Goal: Task Accomplishment & Management: Use online tool/utility

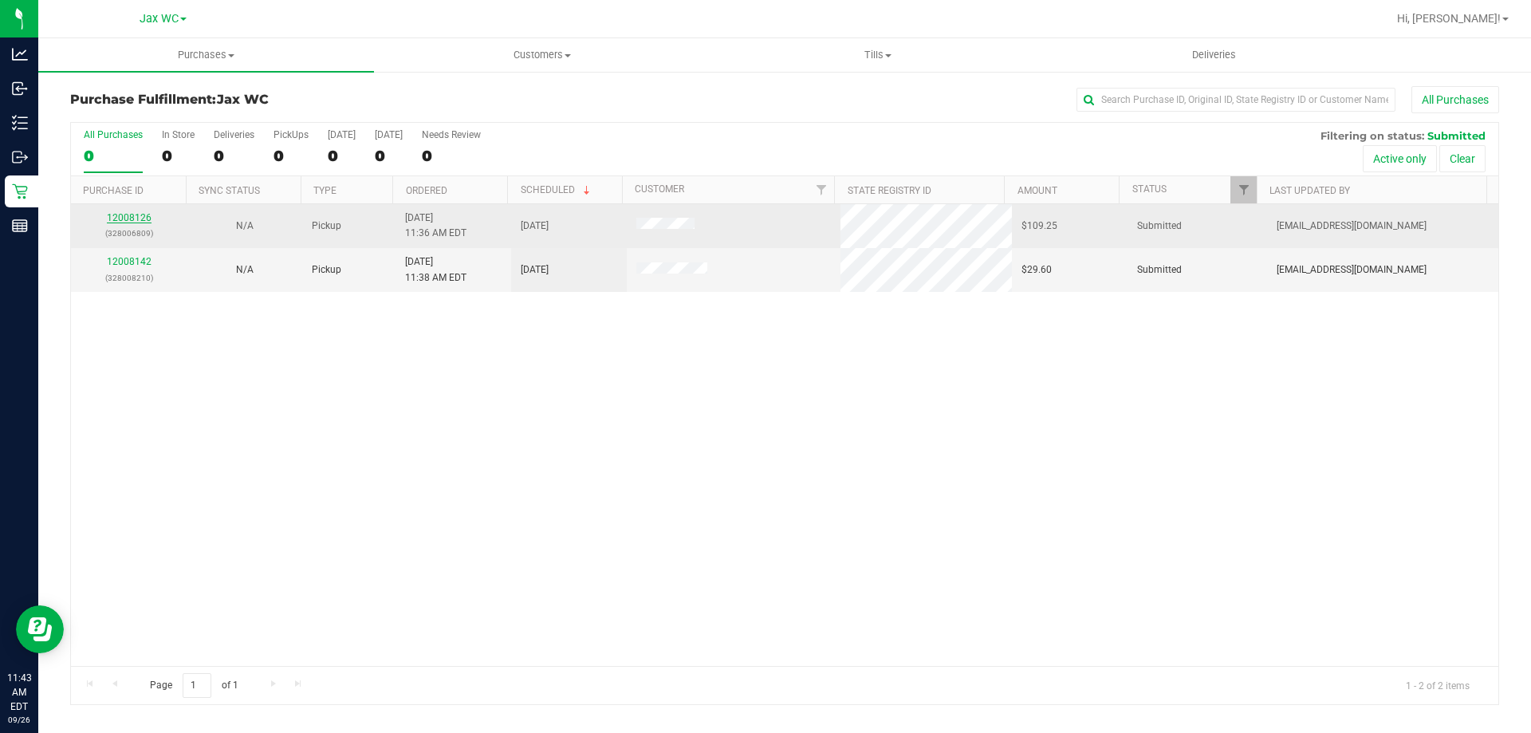
click at [120, 216] on link "12008126" at bounding box center [129, 217] width 45 height 11
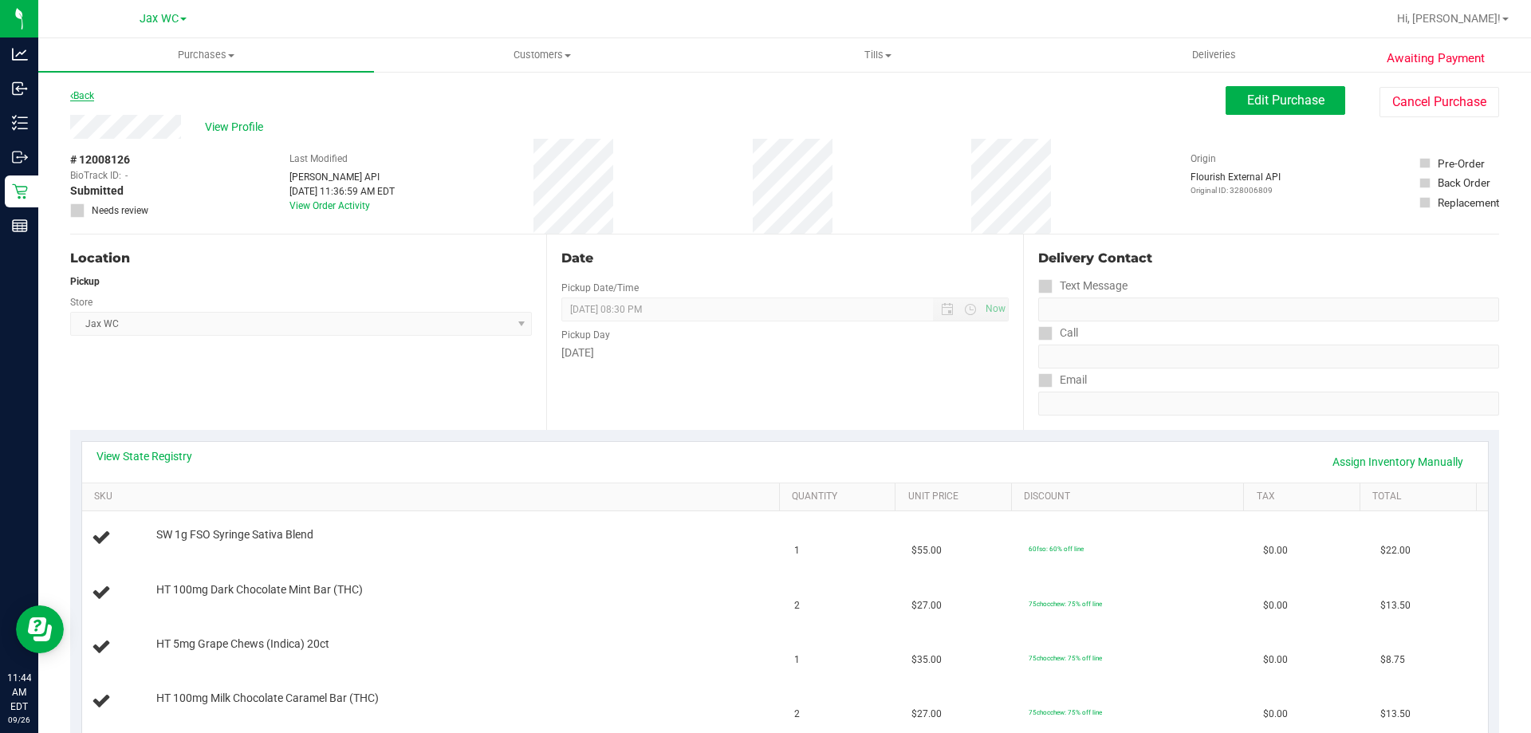
click at [73, 96] on link "Back" at bounding box center [82, 95] width 24 height 11
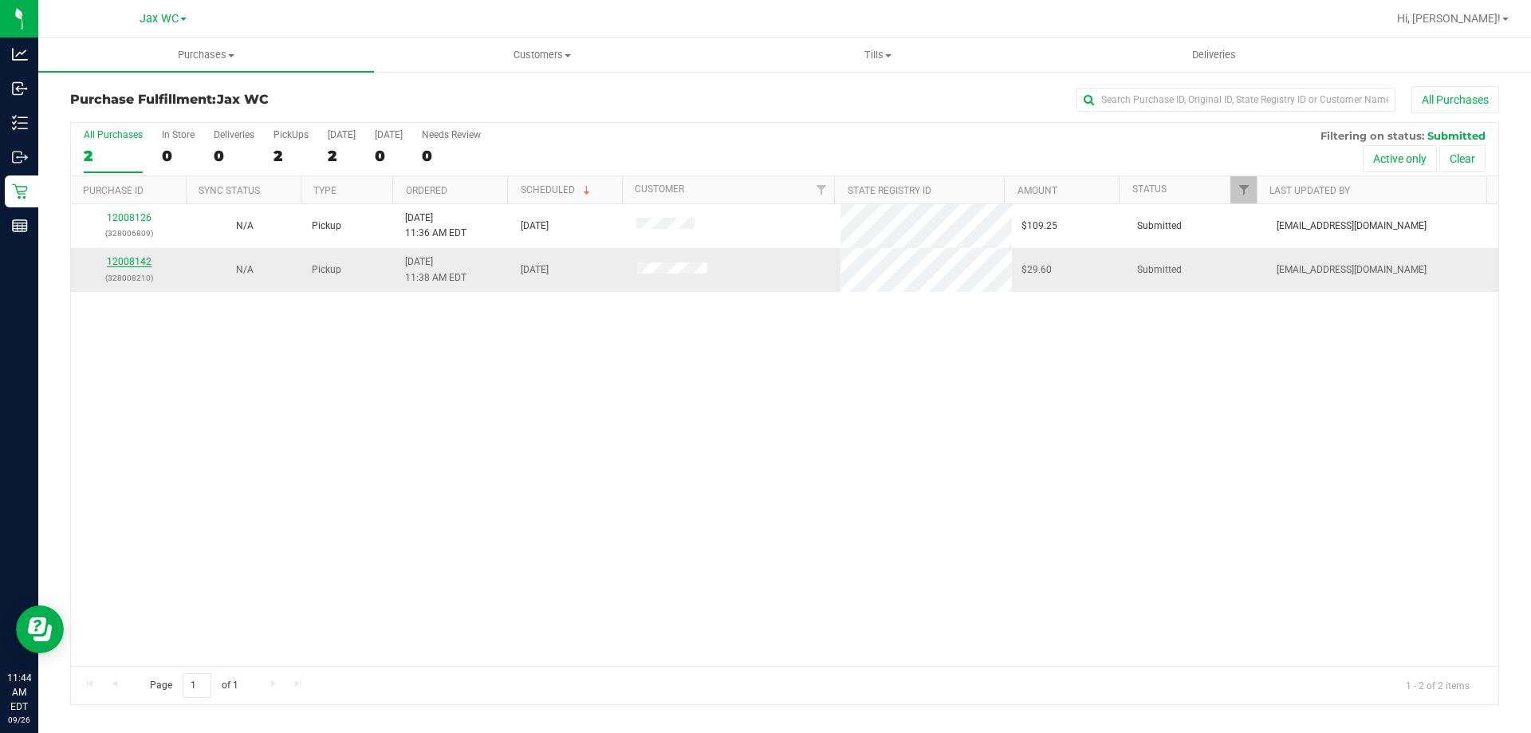
click at [136, 266] on link "12008142" at bounding box center [129, 261] width 45 height 11
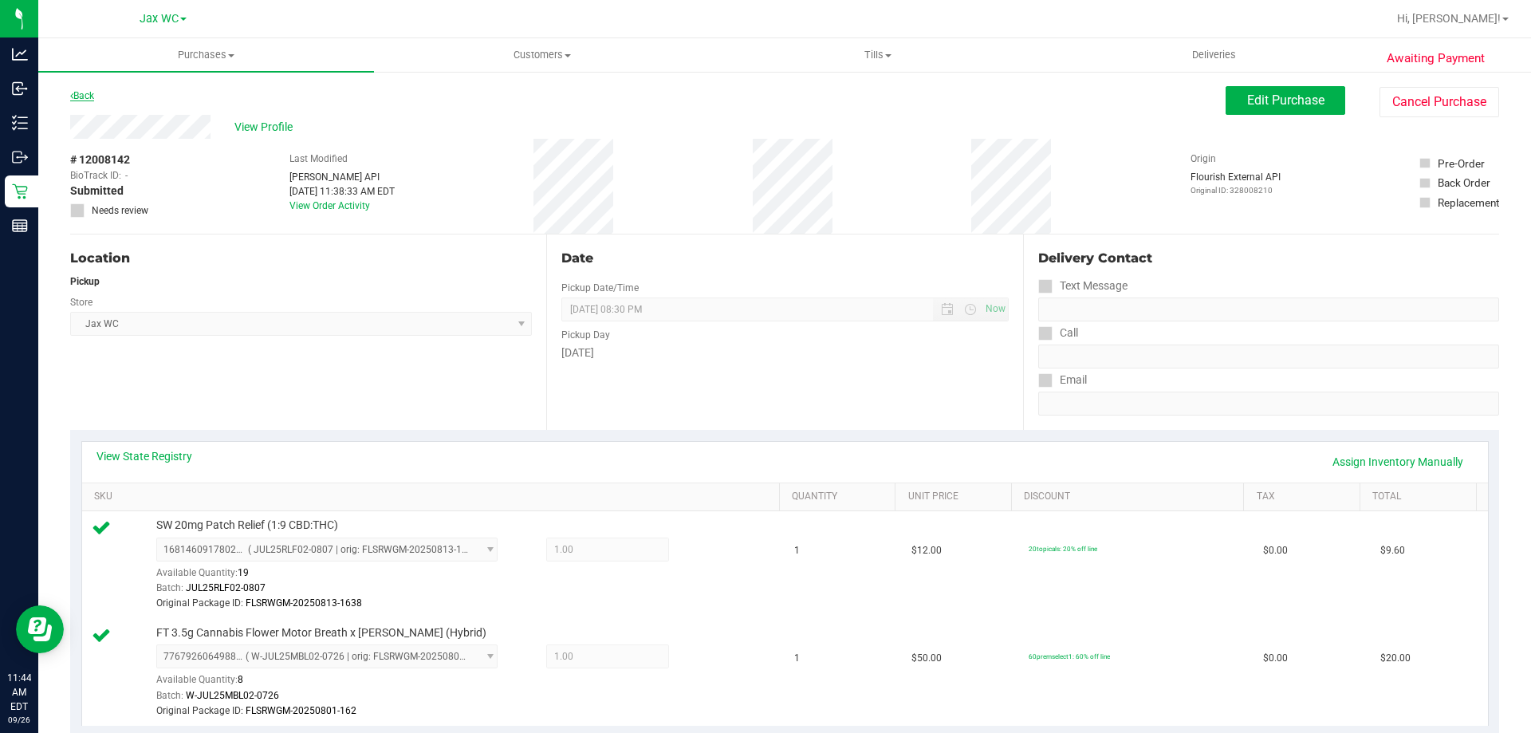
click at [90, 100] on link "Back" at bounding box center [82, 95] width 24 height 11
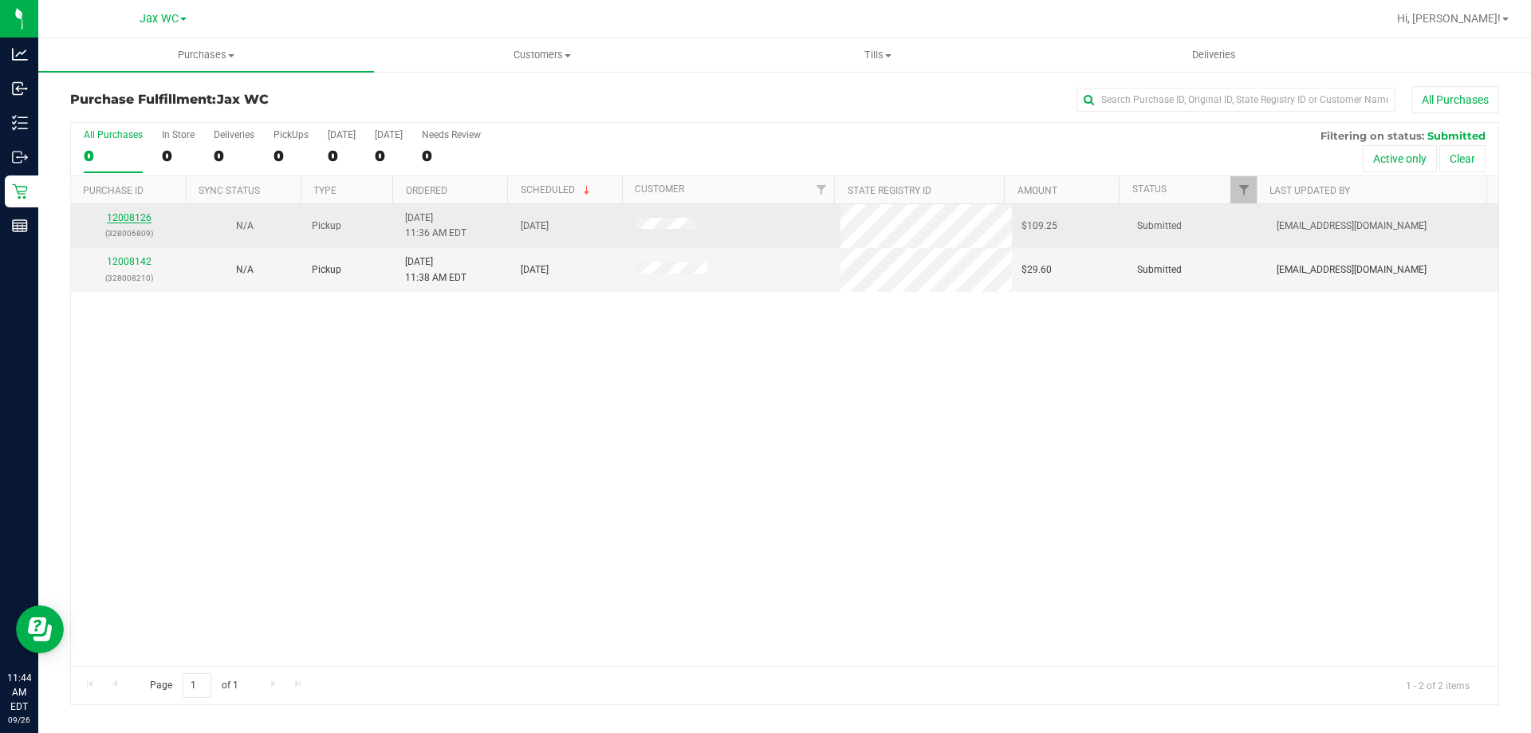
click at [144, 215] on link "12008126" at bounding box center [129, 217] width 45 height 11
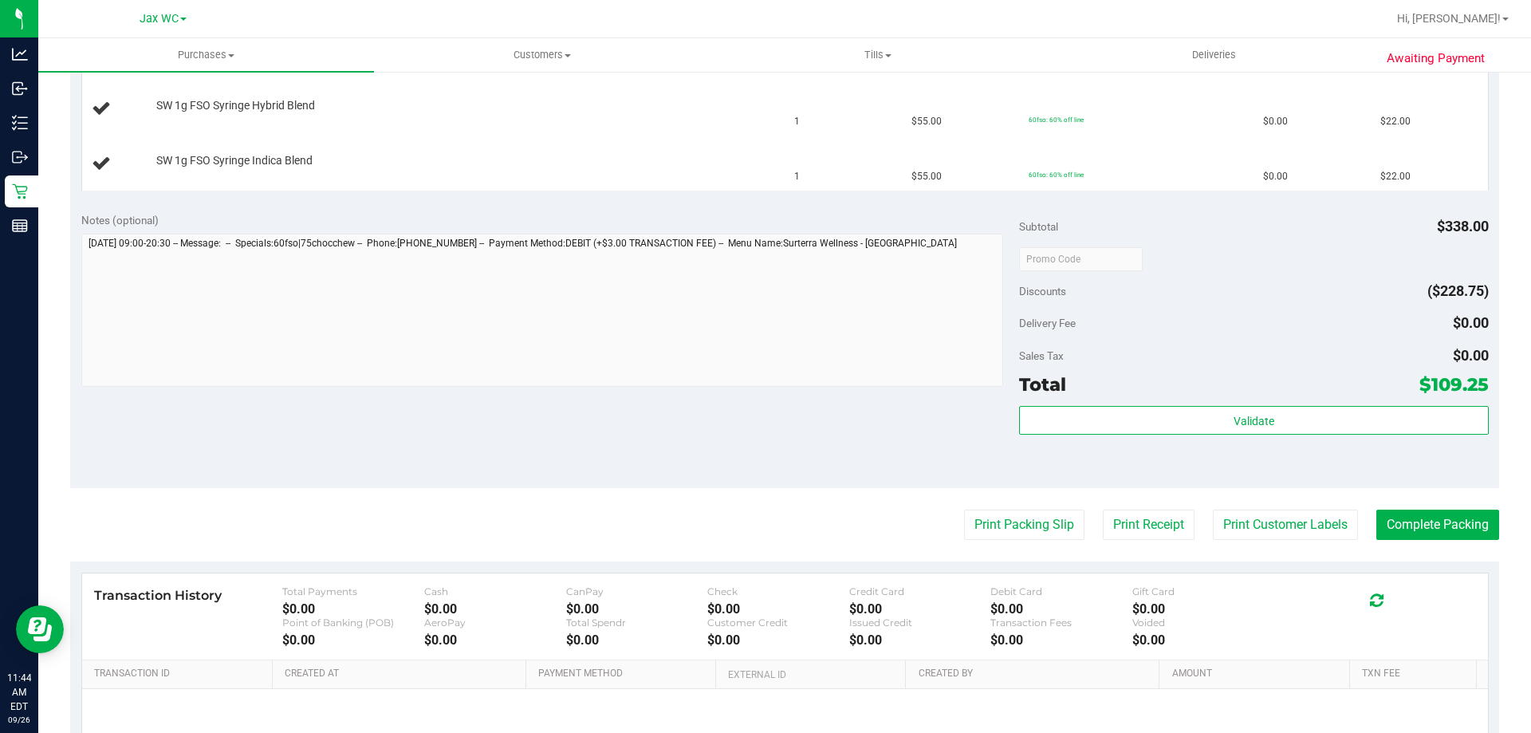
scroll to position [797, 0]
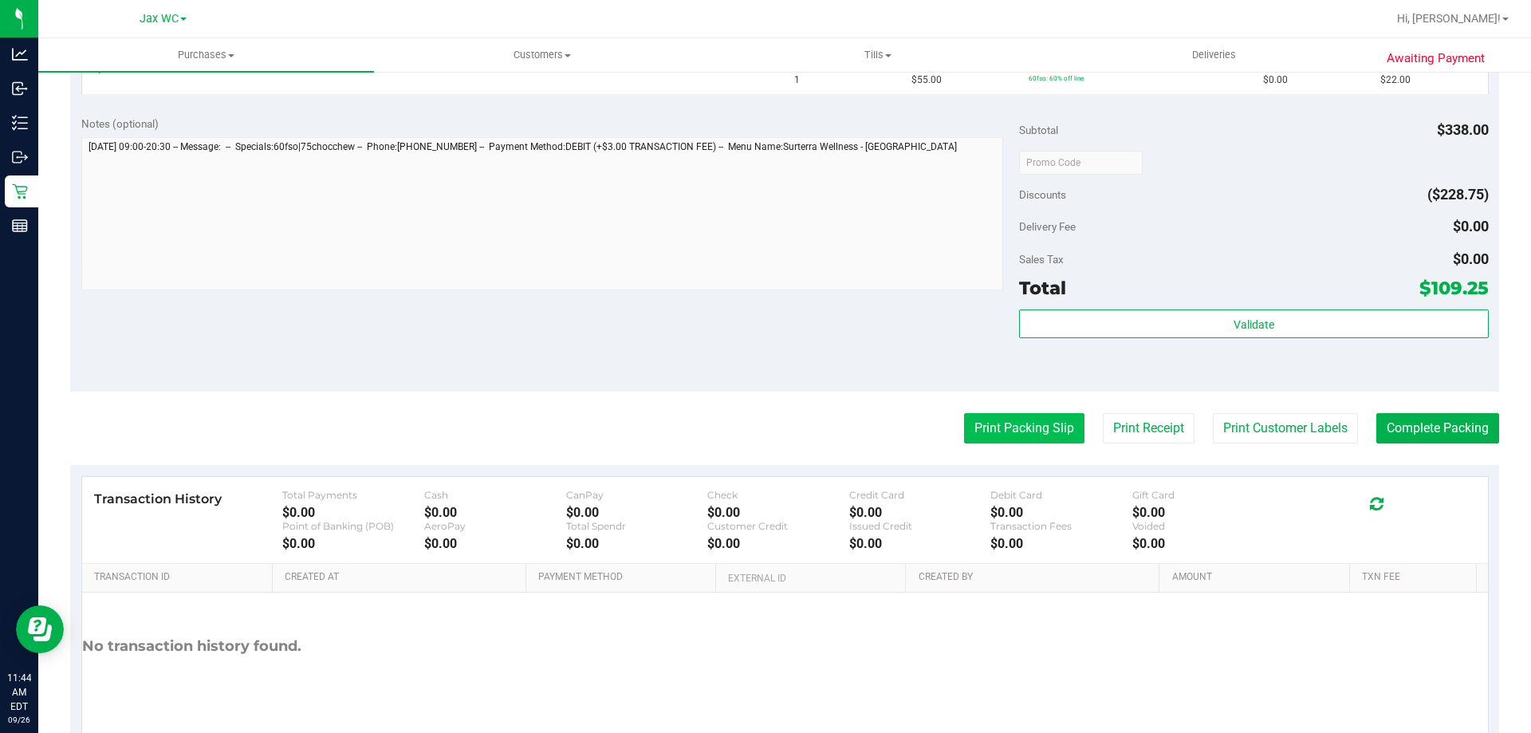
click at [1018, 424] on button "Print Packing Slip" at bounding box center [1024, 428] width 120 height 30
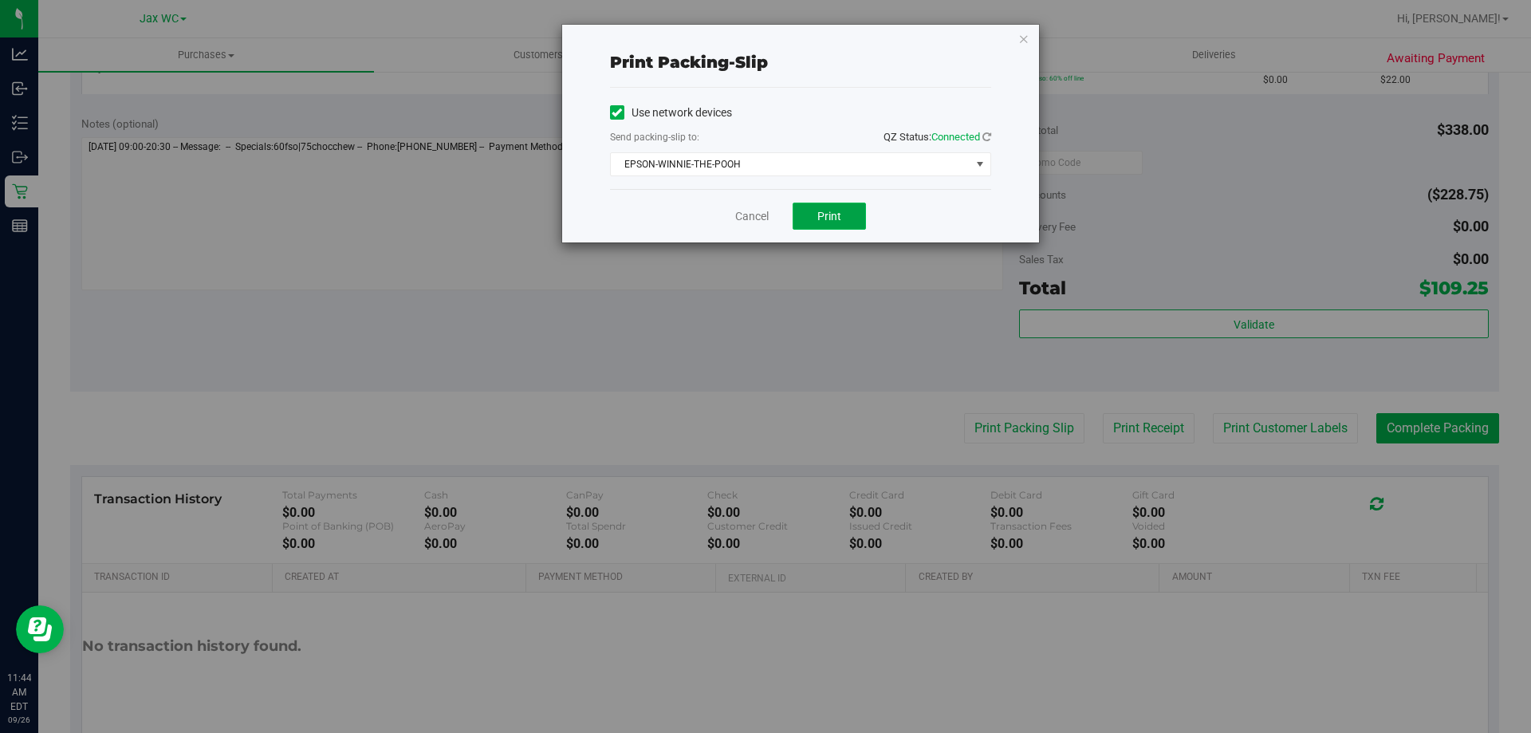
click at [834, 214] on span "Print" at bounding box center [829, 216] width 24 height 13
click at [760, 214] on link "Cancel" at bounding box center [751, 216] width 33 height 17
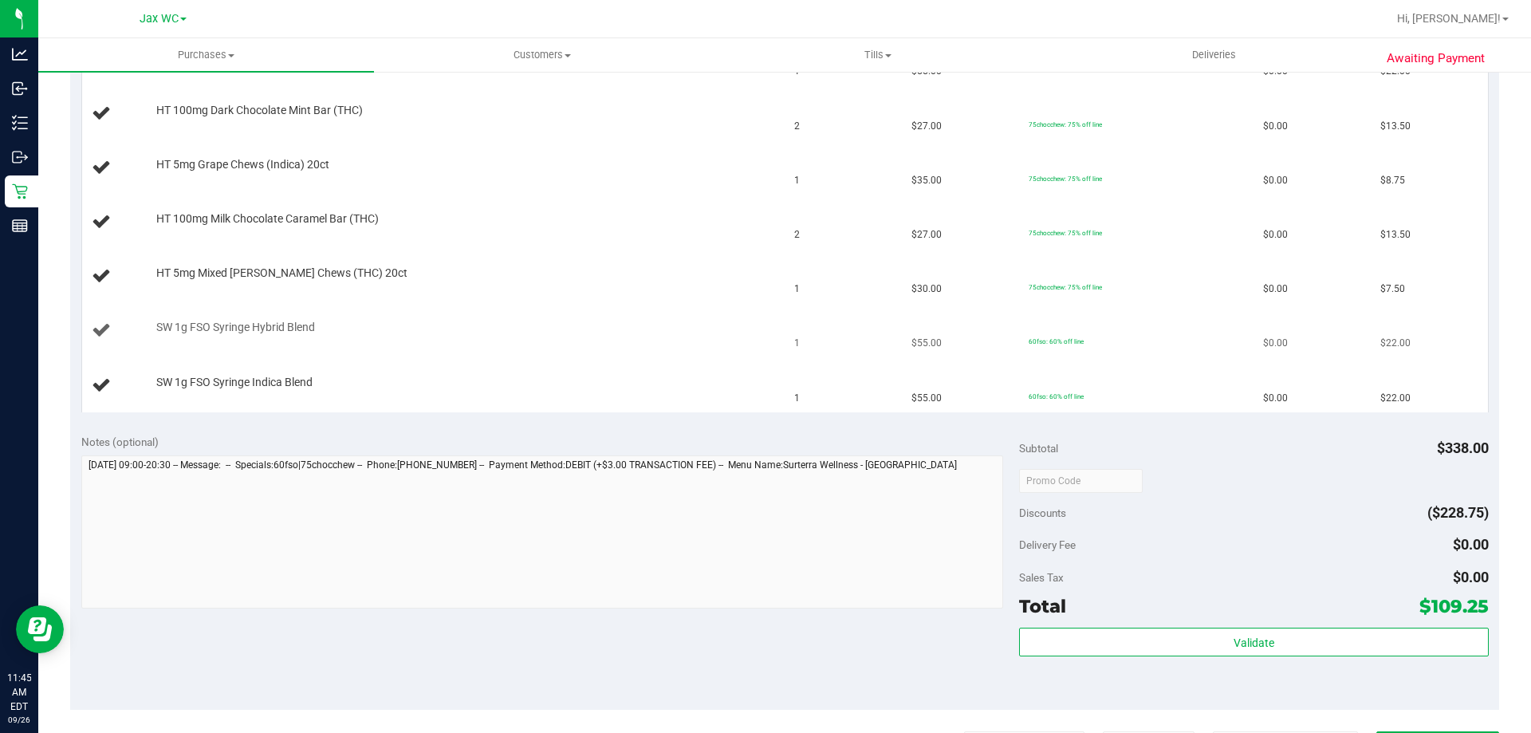
scroll to position [478, 0]
click at [964, 732] on button "Print Packing Slip" at bounding box center [1024, 747] width 120 height 30
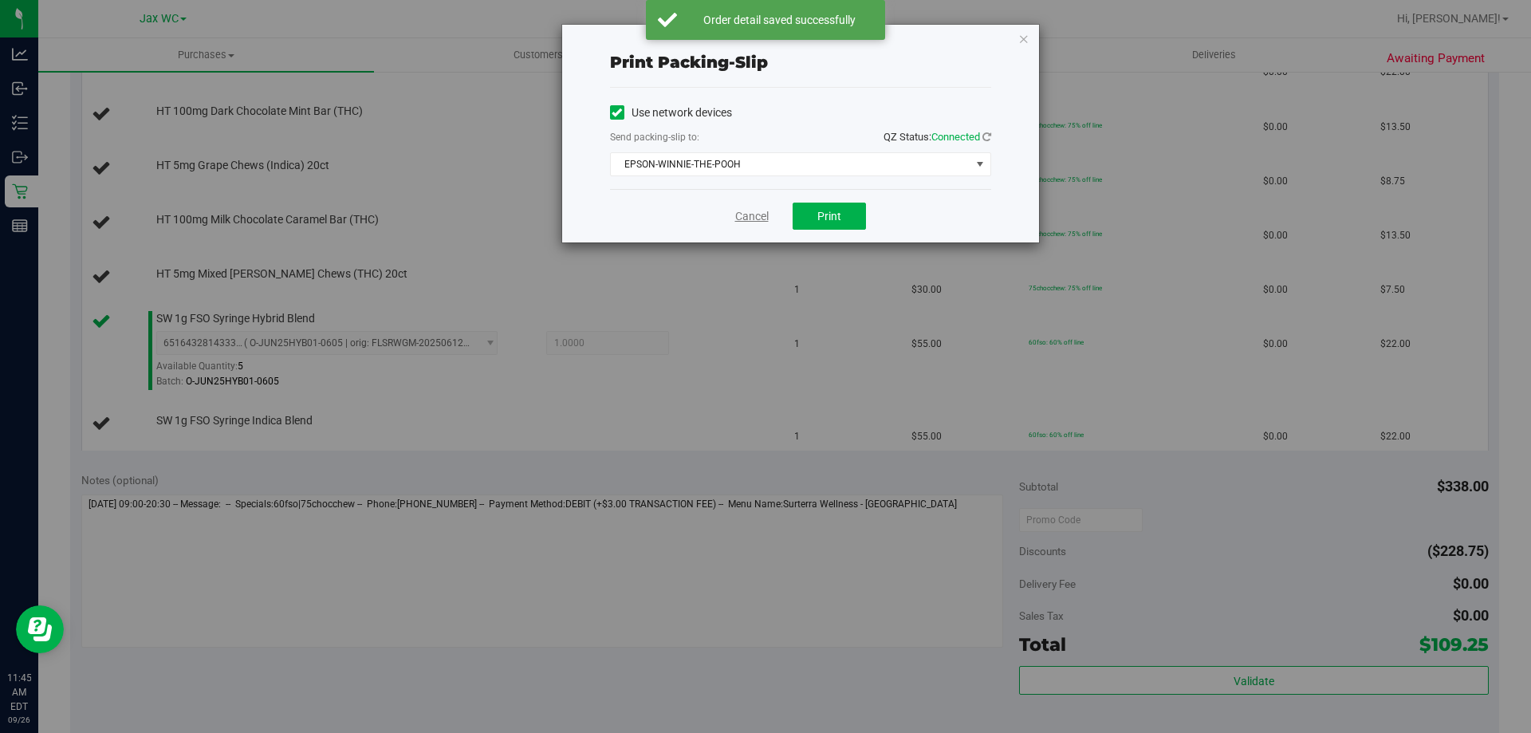
click at [754, 218] on link "Cancel" at bounding box center [751, 216] width 33 height 17
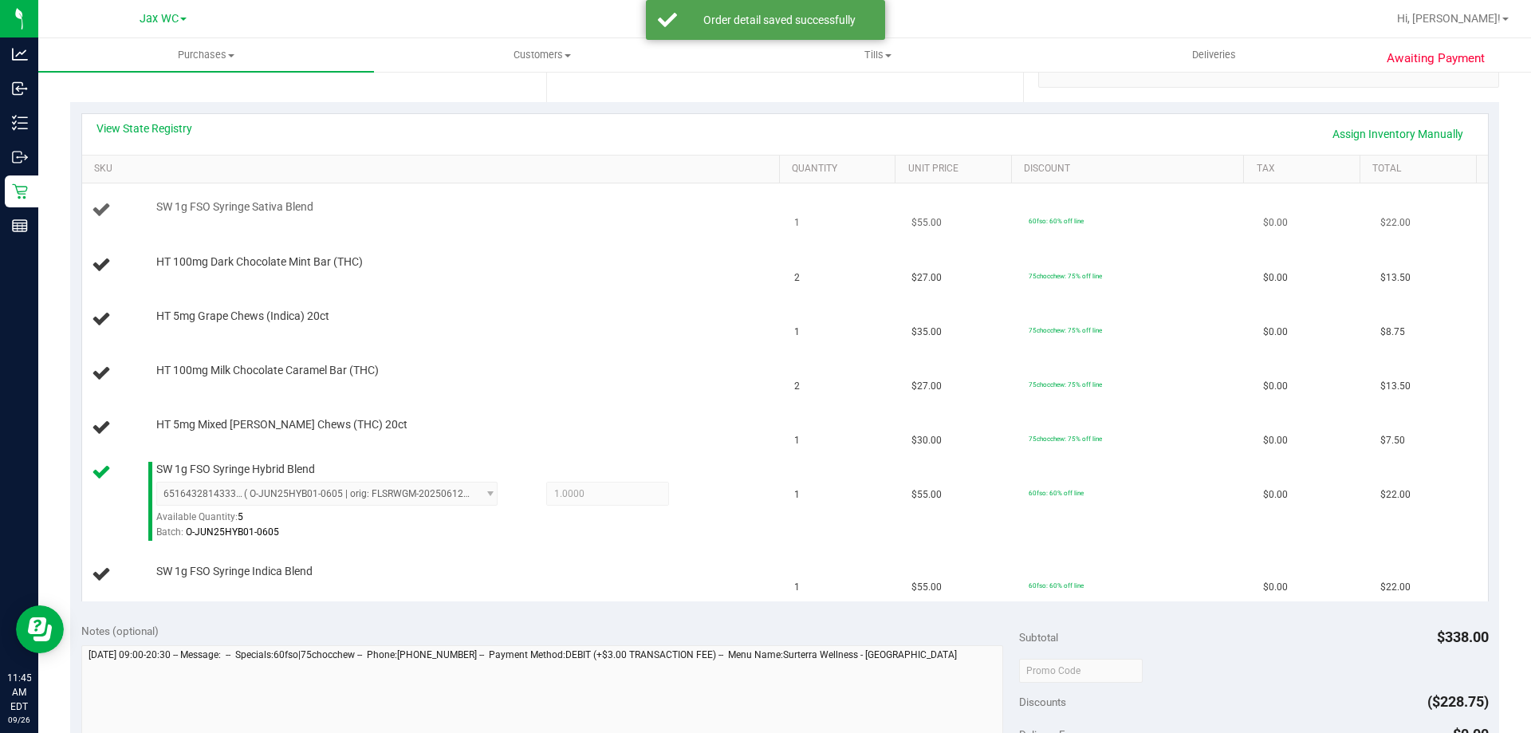
scroll to position [240, 0]
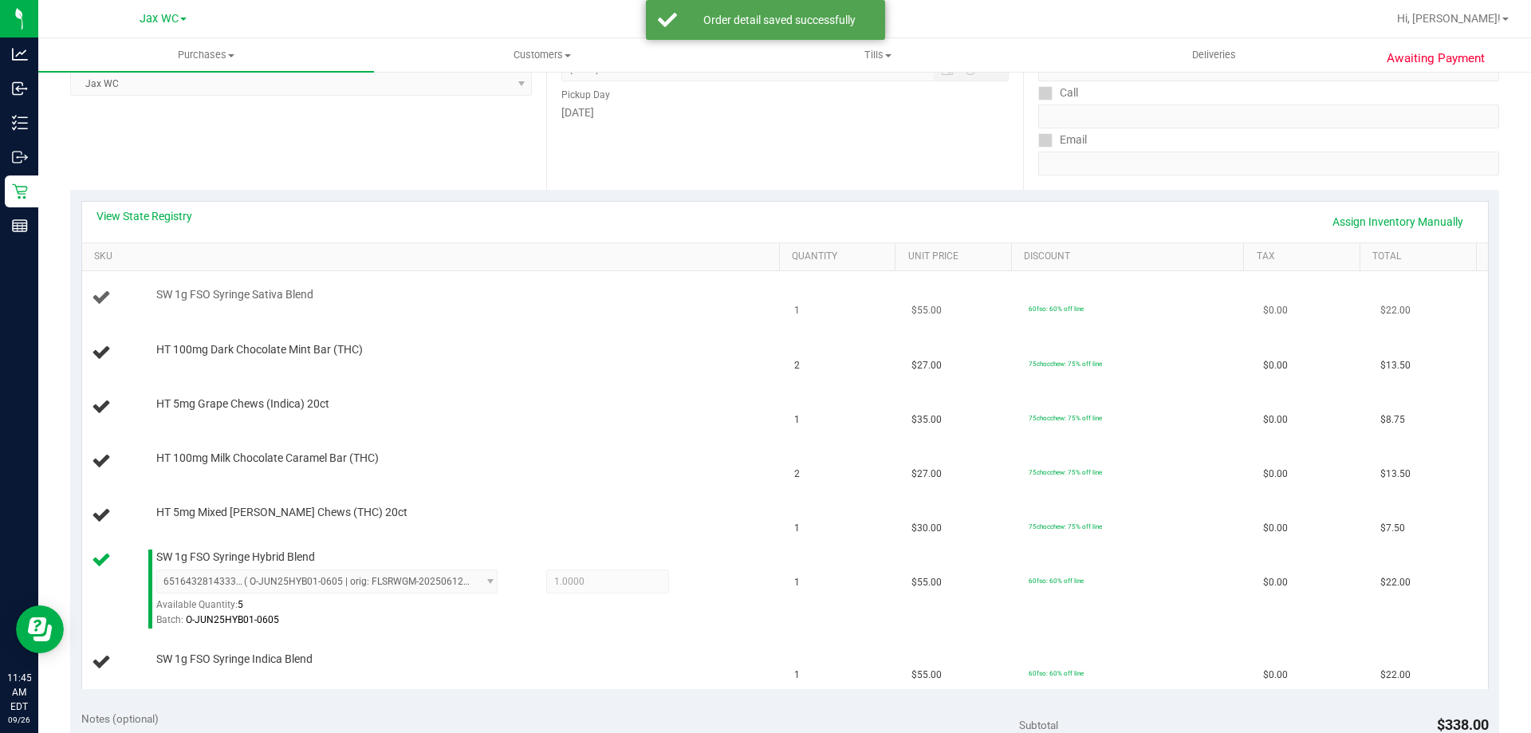
click at [559, 314] on td "SW 1g FSO Syringe Sativa Blend" at bounding box center [433, 298] width 703 height 54
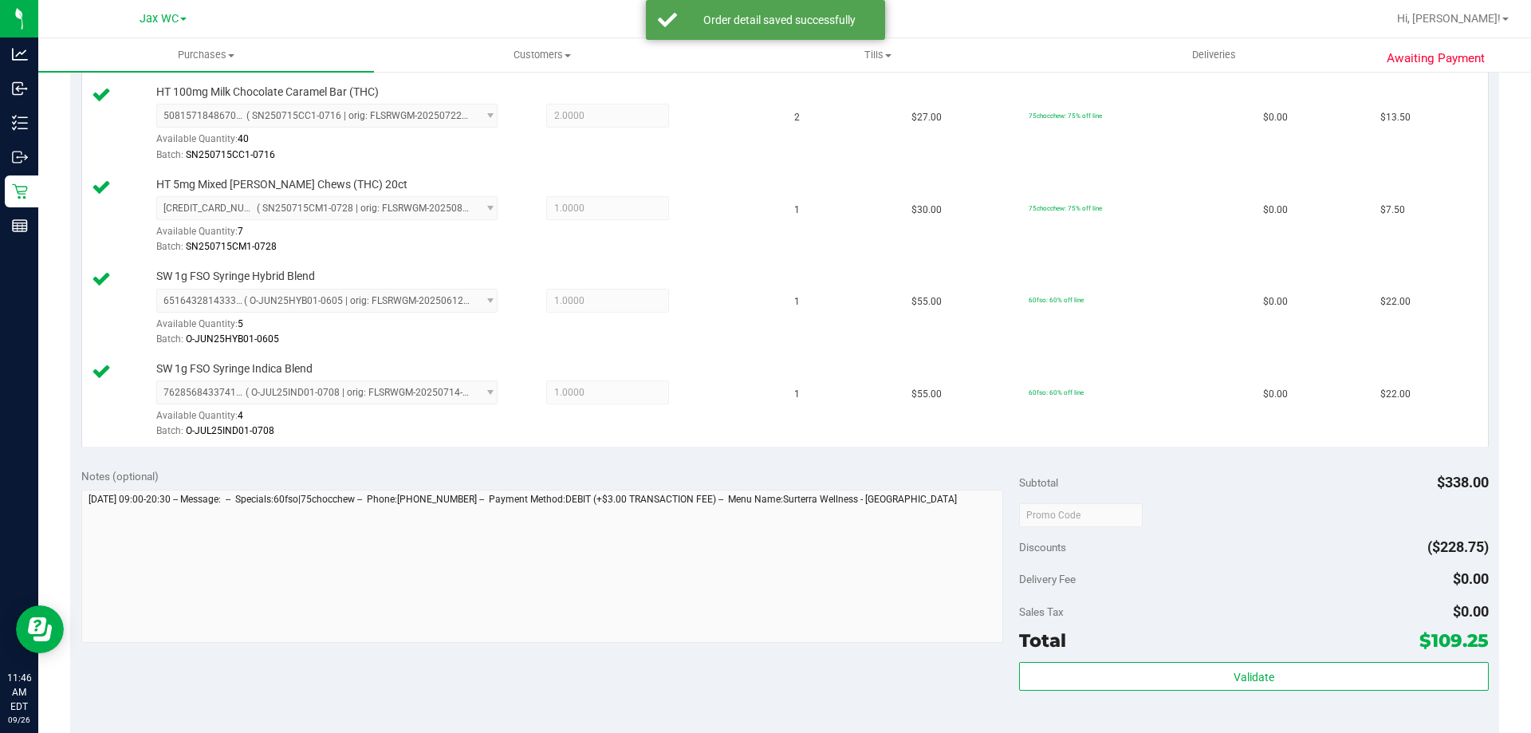
scroll to position [718, 0]
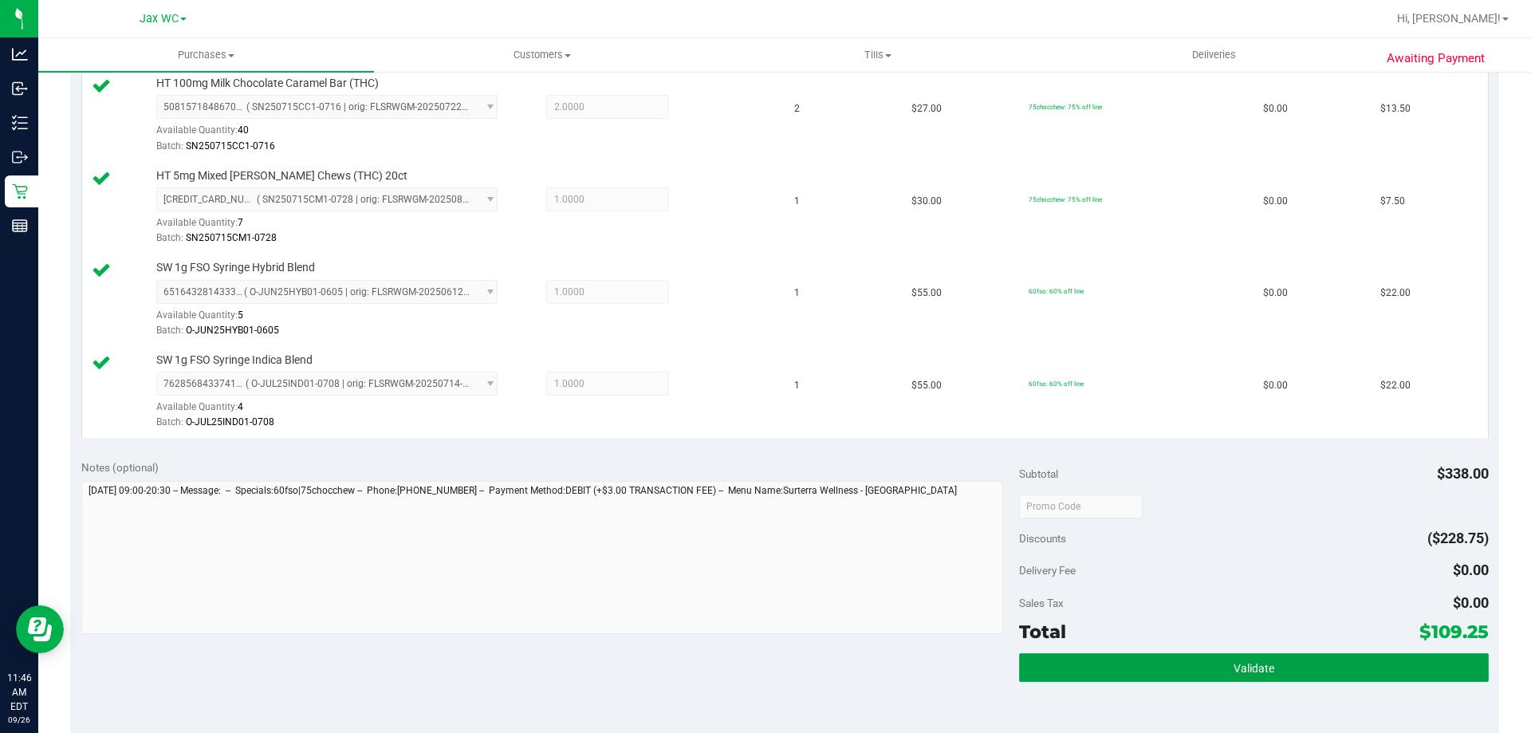
click at [1263, 673] on span "Validate" at bounding box center [1253, 668] width 41 height 13
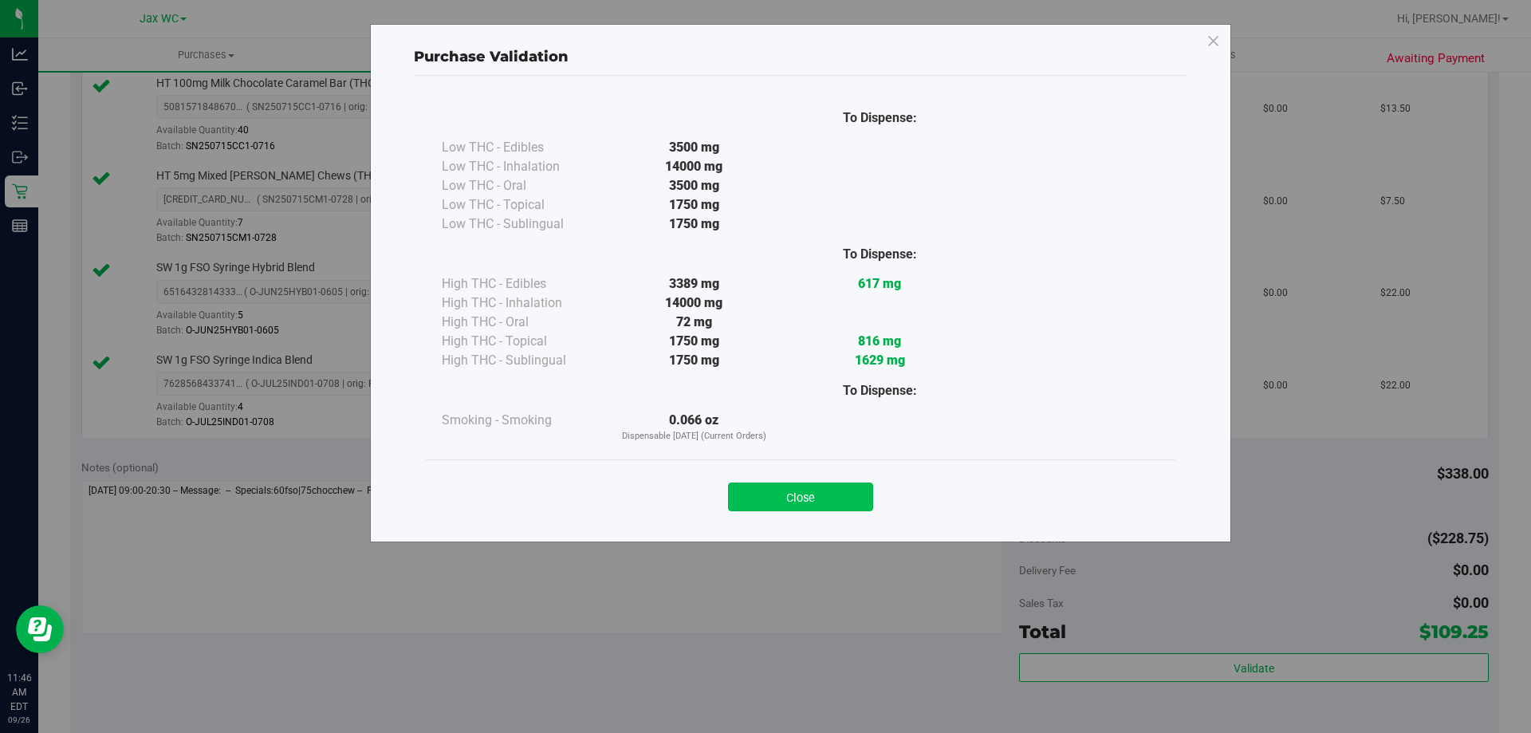
click at [846, 495] on button "Close" at bounding box center [800, 496] width 145 height 29
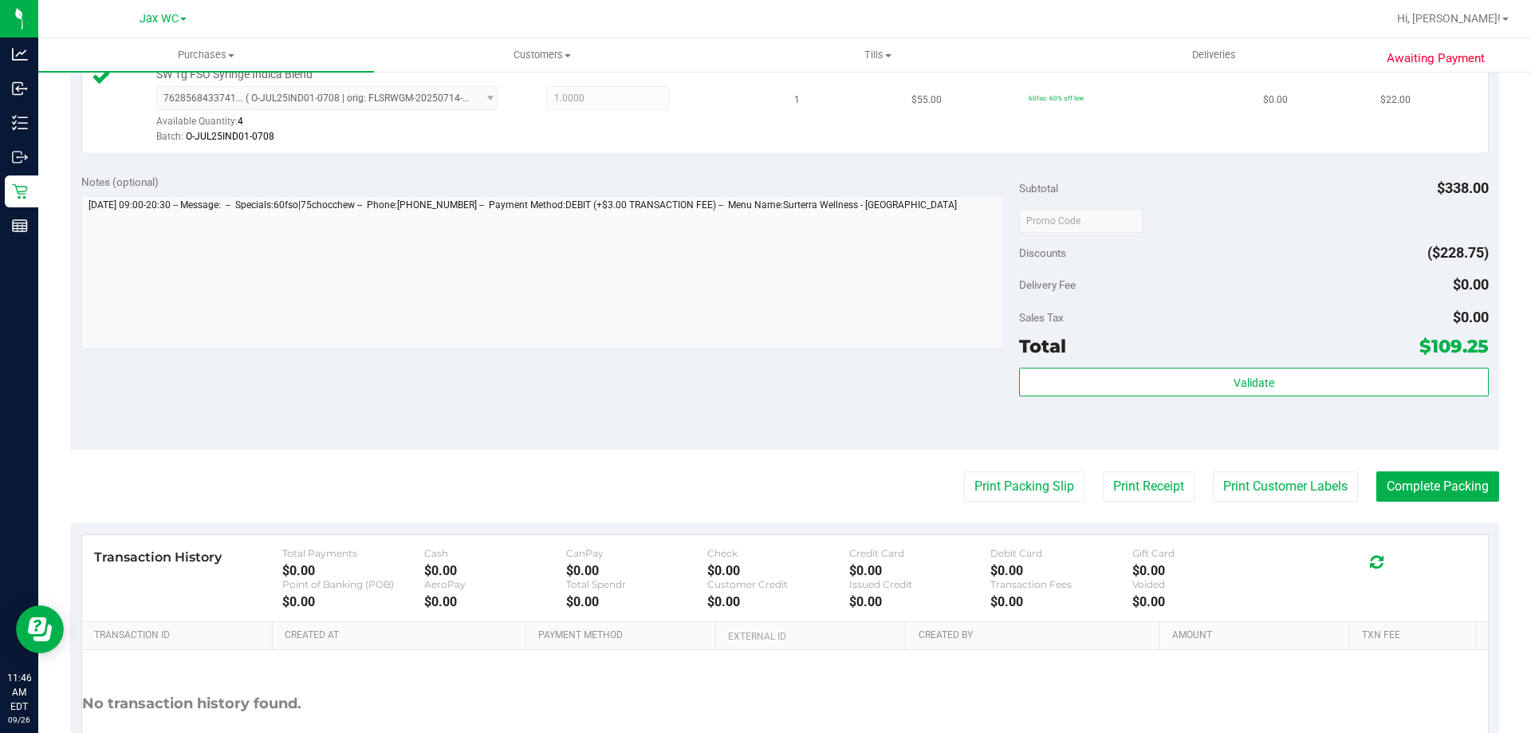
scroll to position [965, 0]
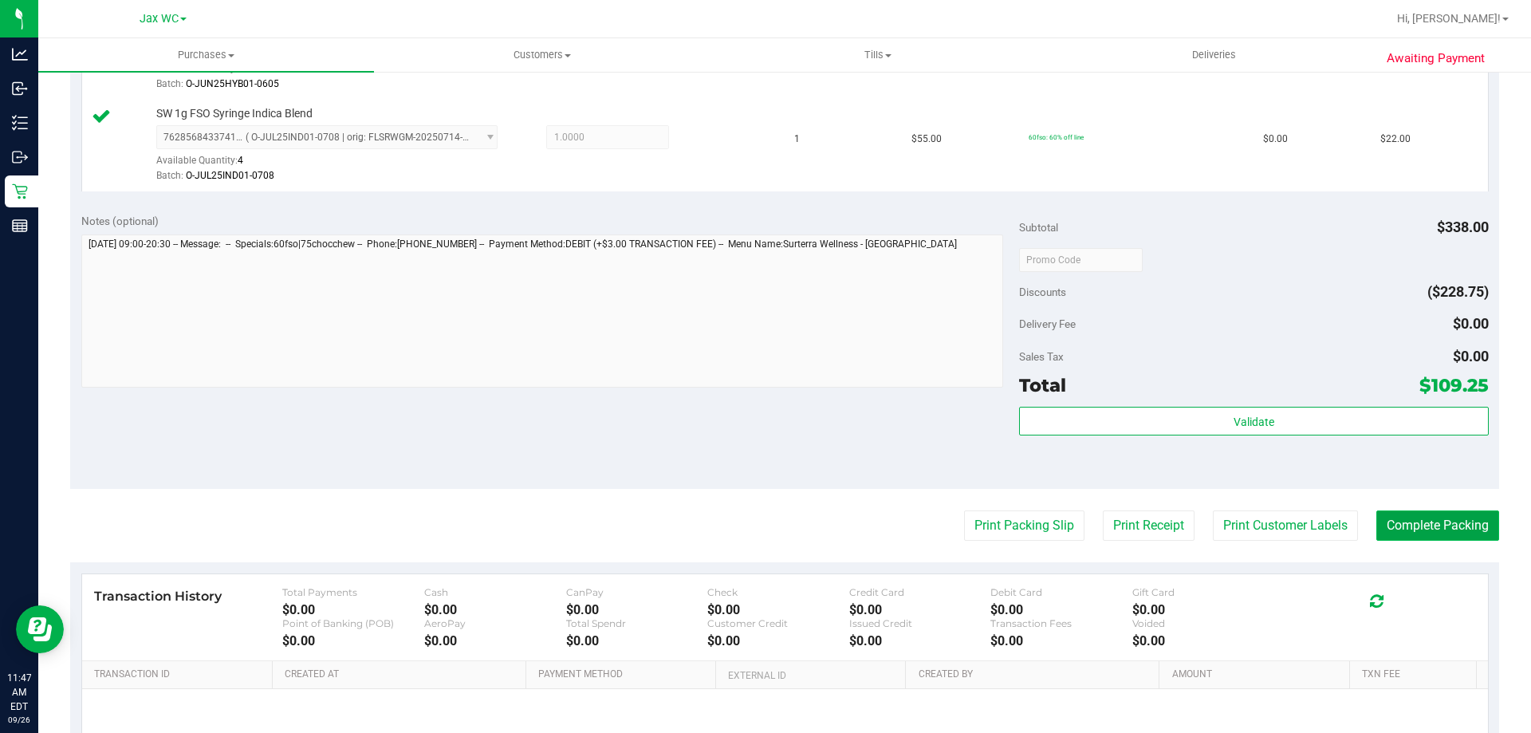
click at [1425, 517] on button "Complete Packing" at bounding box center [1437, 525] width 123 height 30
